Goal: Information Seeking & Learning: Learn about a topic

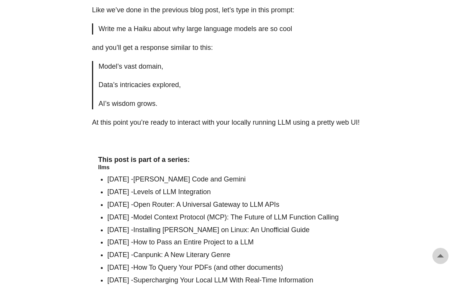
scroll to position [1244, 0]
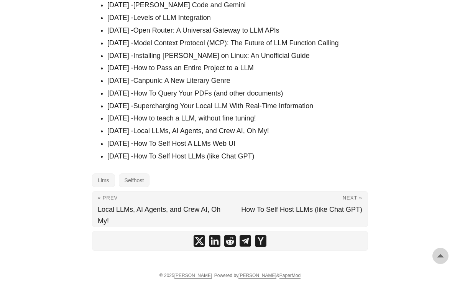
click at [189, 144] on link "How To Self Host A LLMs Web UI" at bounding box center [184, 143] width 102 height 8
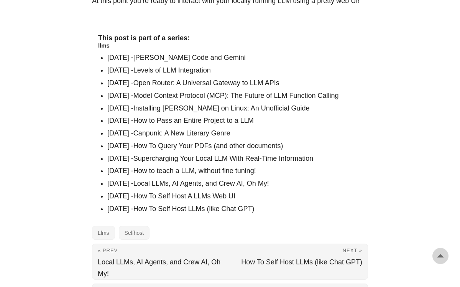
scroll to position [1197, 0]
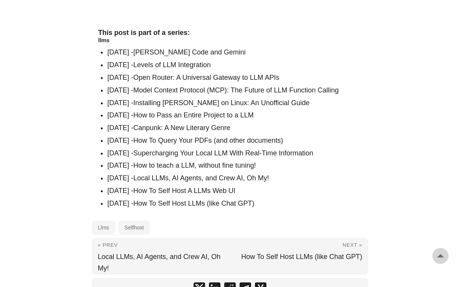
click at [171, 202] on link "How To Self Host LLMs (like Chat GPT)" at bounding box center [193, 203] width 121 height 8
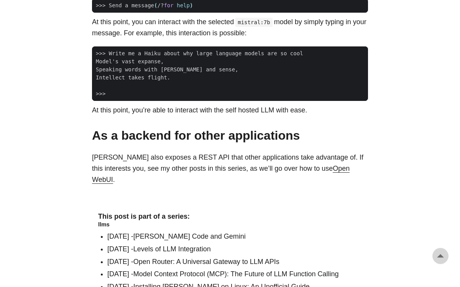
scroll to position [936, 0]
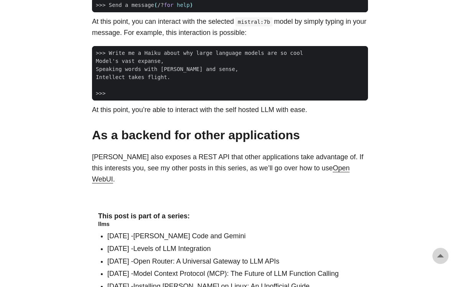
click at [303, 169] on link "Open WebUI" at bounding box center [220, 173] width 257 height 19
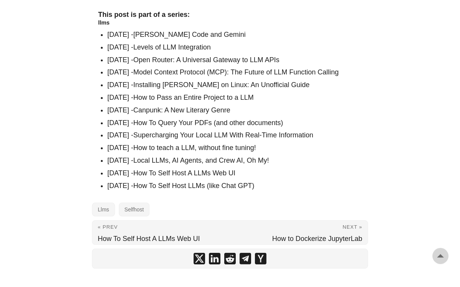
scroll to position [1138, 0]
click at [211, 43] on link "Levels of LLM Integration" at bounding box center [171, 47] width 77 height 8
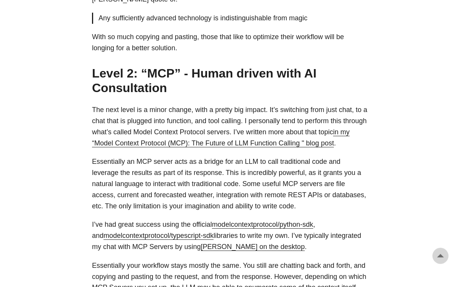
scroll to position [509, 0]
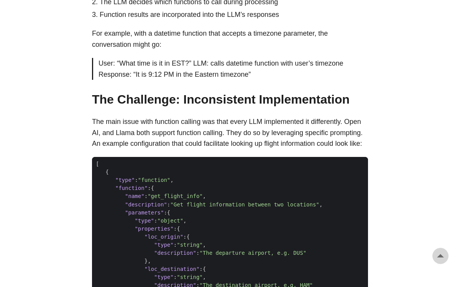
scroll to position [688, 0]
